Goal: Task Accomplishment & Management: Complete application form

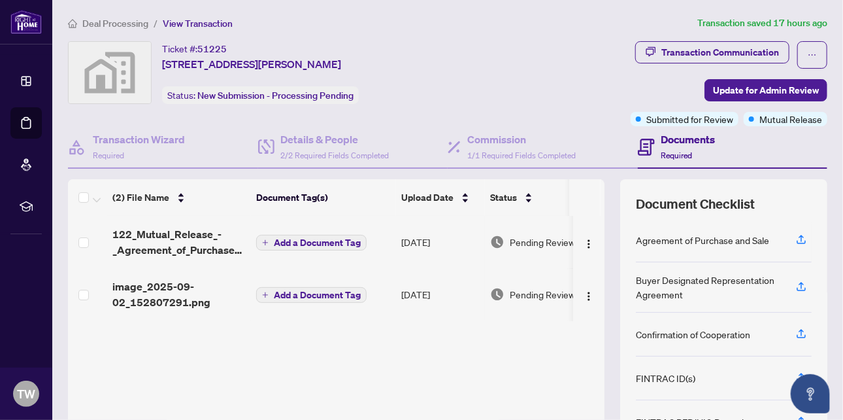
click at [111, 18] on span "Deal Processing" at bounding box center [115, 24] width 66 height 12
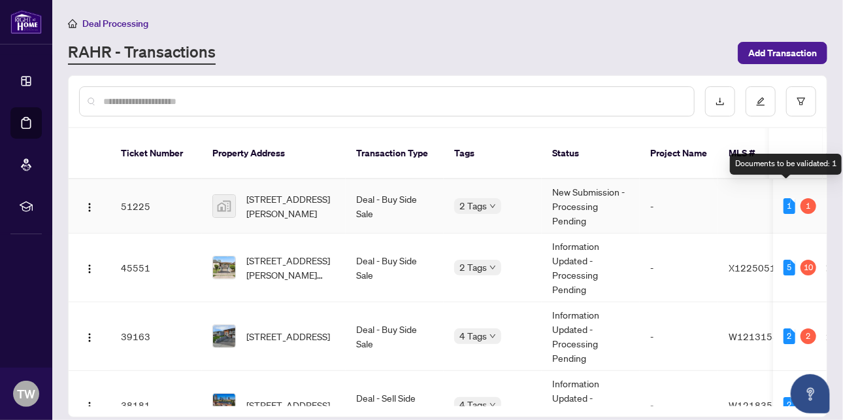
click at [784, 198] on div "1" at bounding box center [790, 206] width 12 height 16
click at [804, 198] on div "1" at bounding box center [809, 206] width 16 height 16
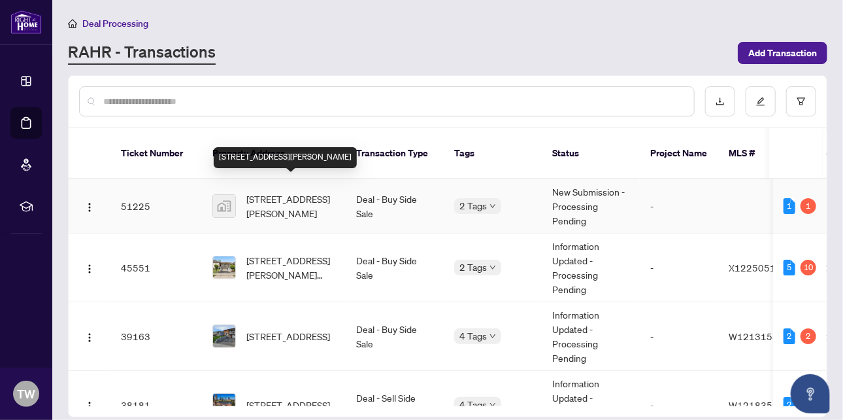
click at [280, 192] on span "[STREET_ADDRESS][PERSON_NAME]" at bounding box center [290, 206] width 89 height 29
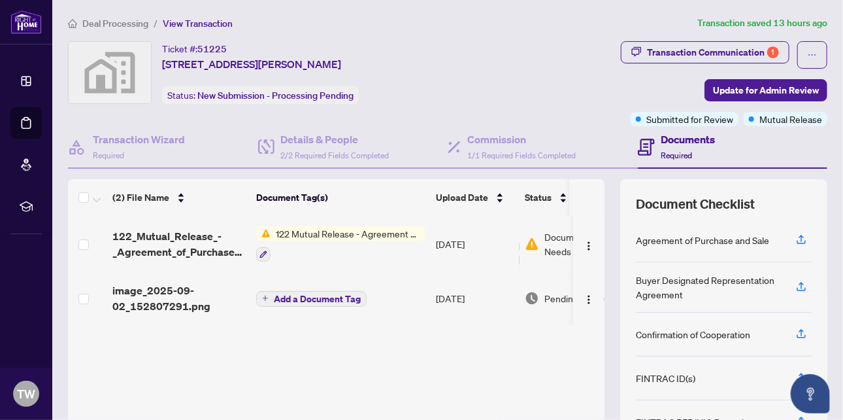
click at [319, 230] on span "122 Mutual Release - Agreement of Purchase and Sale" at bounding box center [348, 233] width 155 height 14
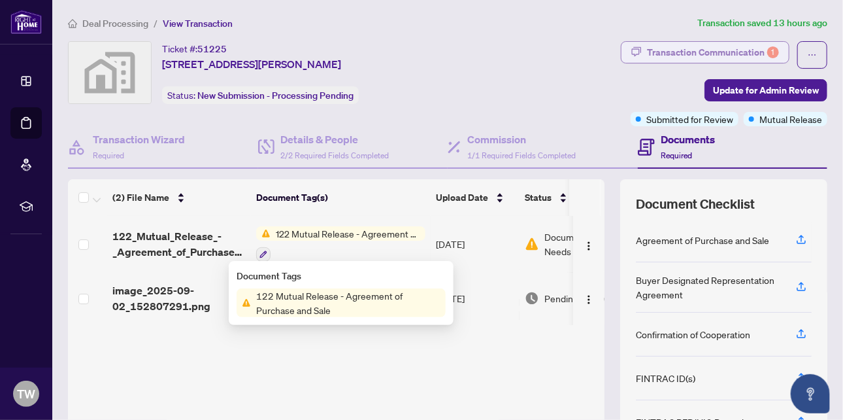
click at [713, 48] on div "Transaction Communication 1" at bounding box center [713, 52] width 132 height 21
type textarea "**********"
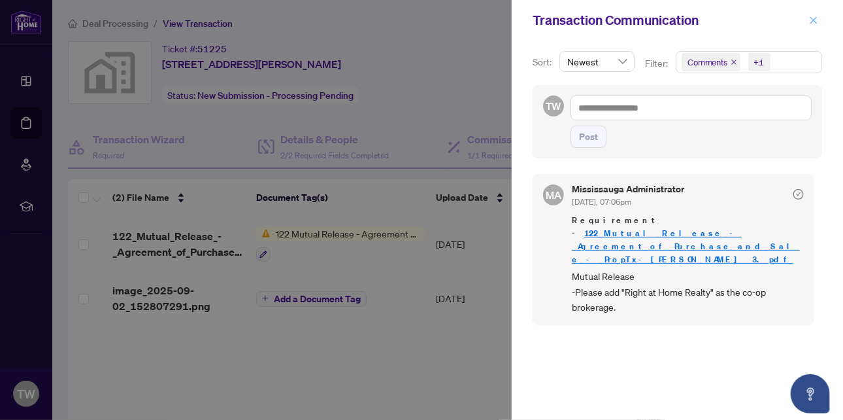
click at [815, 19] on icon "close" at bounding box center [813, 20] width 9 height 9
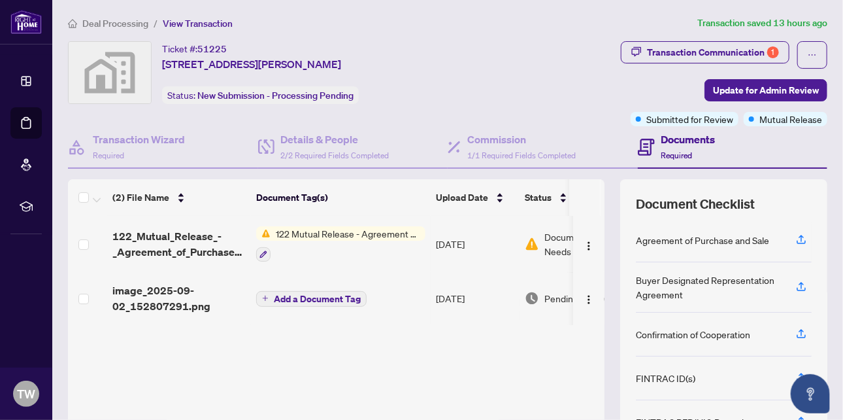
click at [356, 231] on span "122 Mutual Release - Agreement of Purchase and Sale" at bounding box center [348, 233] width 155 height 14
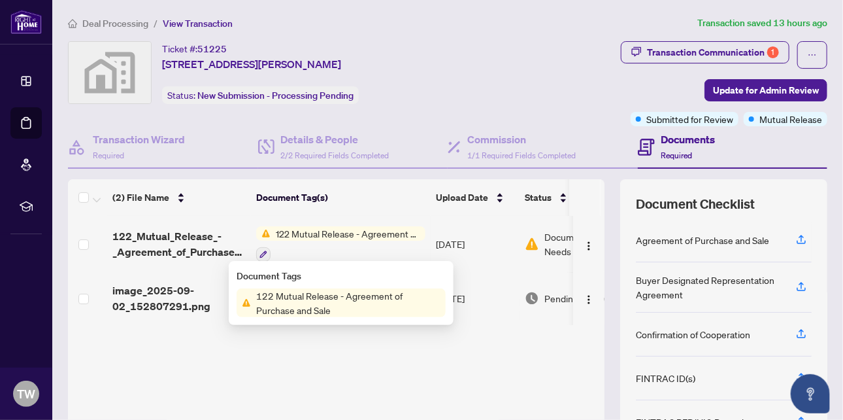
click at [350, 298] on span "122 Mutual Release - Agreement of Purchase and Sale" at bounding box center [348, 302] width 195 height 29
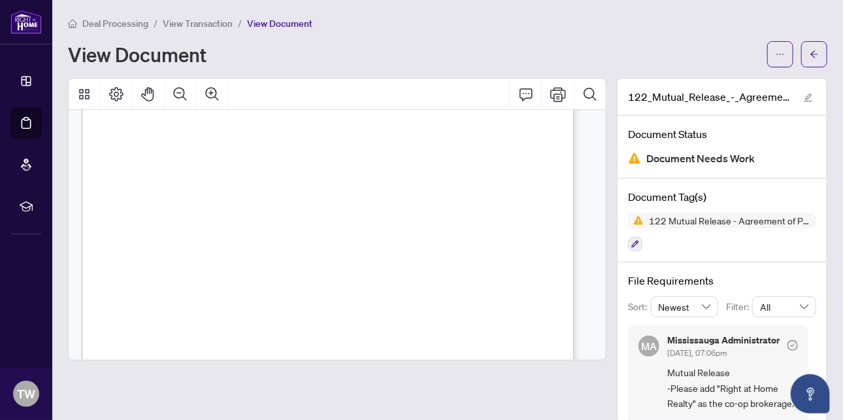
scroll to position [65, 0]
click at [182, 21] on span "View Transaction" at bounding box center [198, 24] width 70 height 12
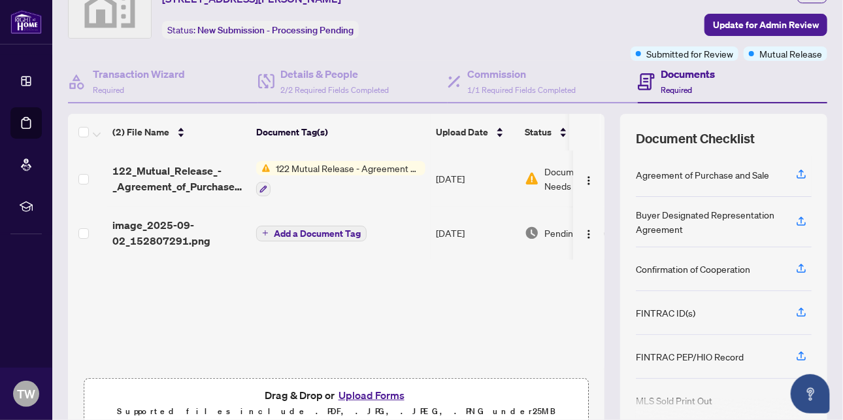
scroll to position [126, 0]
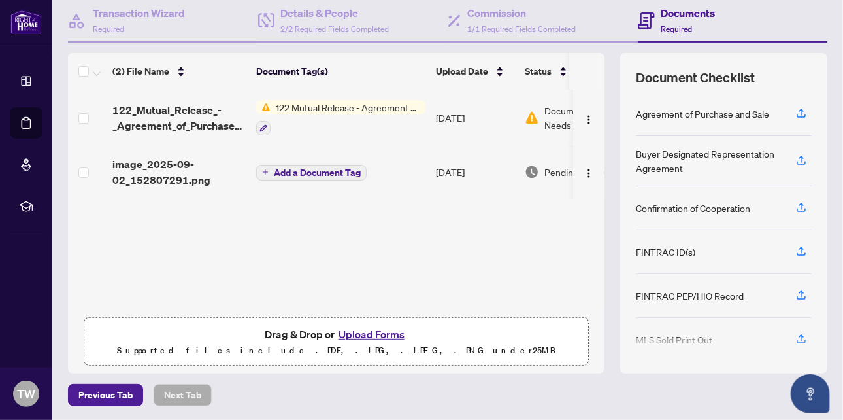
click at [362, 330] on button "Upload Forms" at bounding box center [372, 334] width 74 height 17
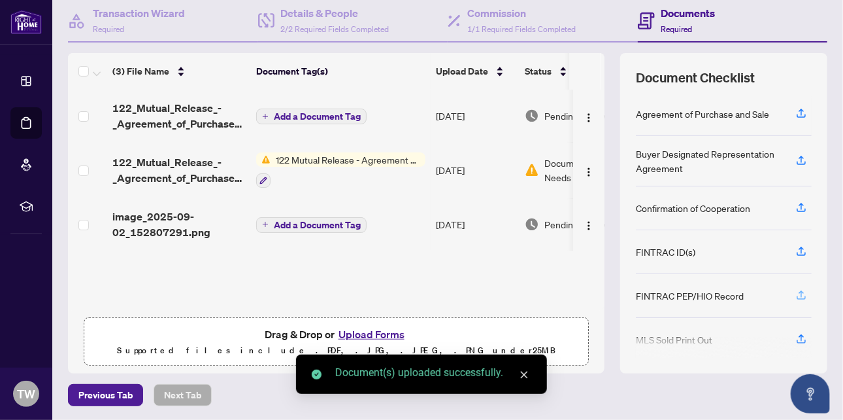
scroll to position [0, 0]
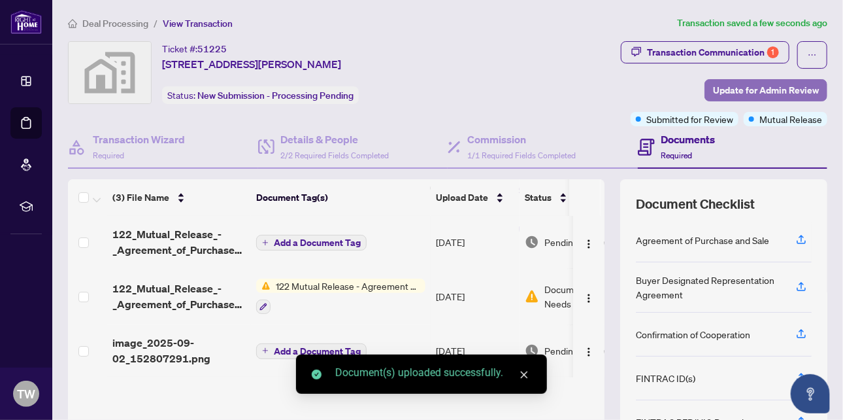
click at [734, 90] on span "Update for Admin Review" at bounding box center [766, 90] width 106 height 21
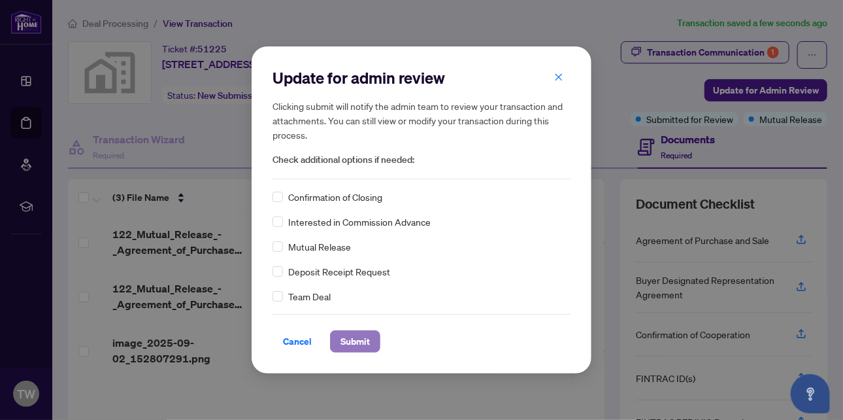
click at [357, 339] on span "Submit" at bounding box center [355, 341] width 29 height 21
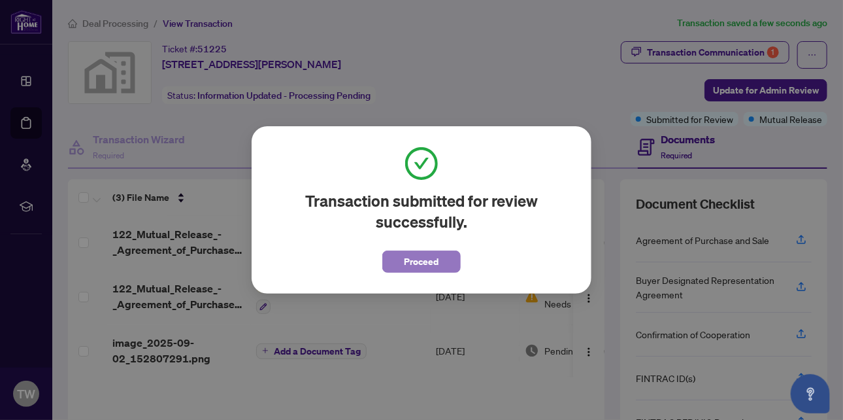
click at [405, 260] on span "Proceed" at bounding box center [422, 261] width 35 height 21
